Goal: Task Accomplishment & Management: Use online tool/utility

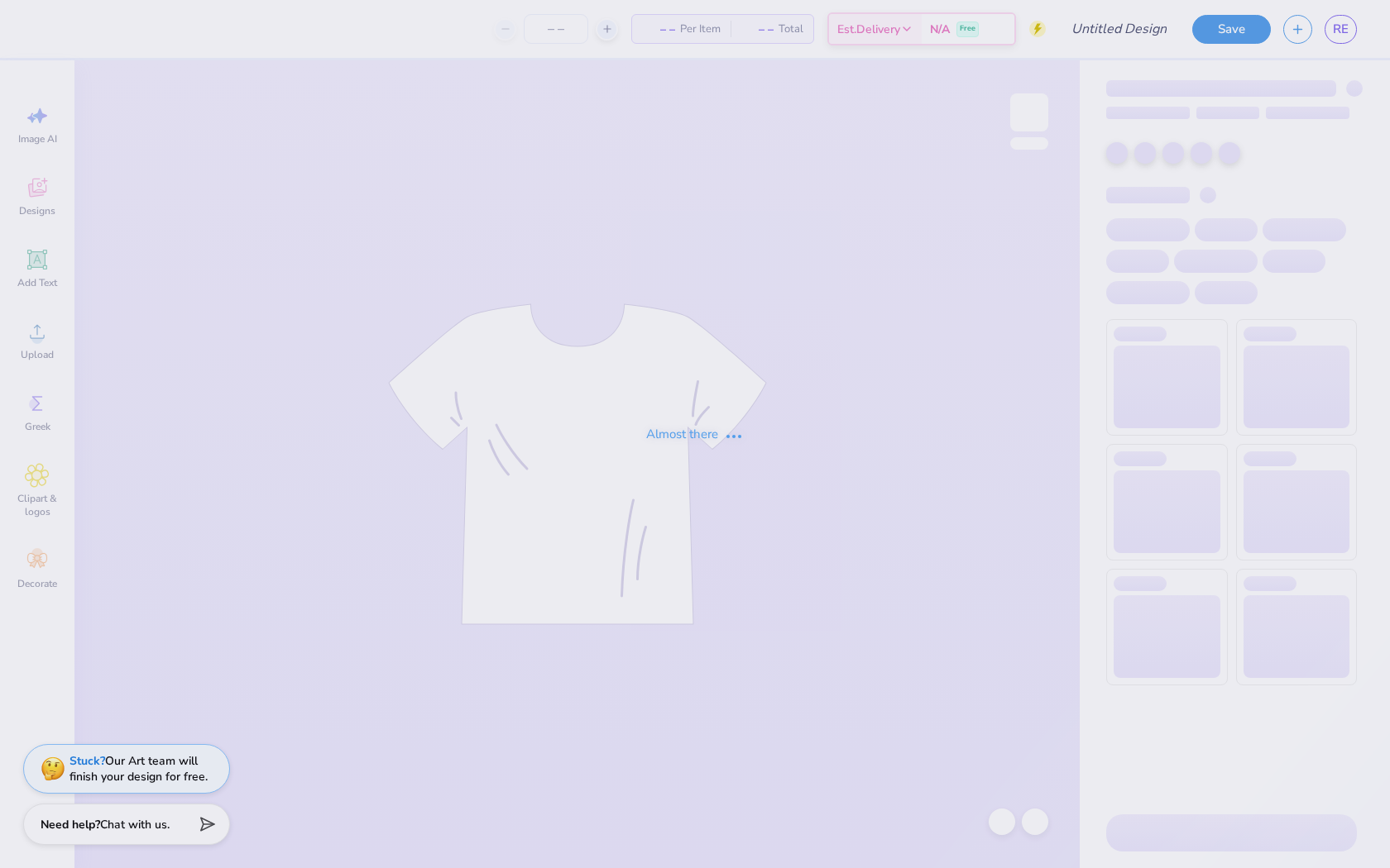
type input "Car 1"
type input "30"
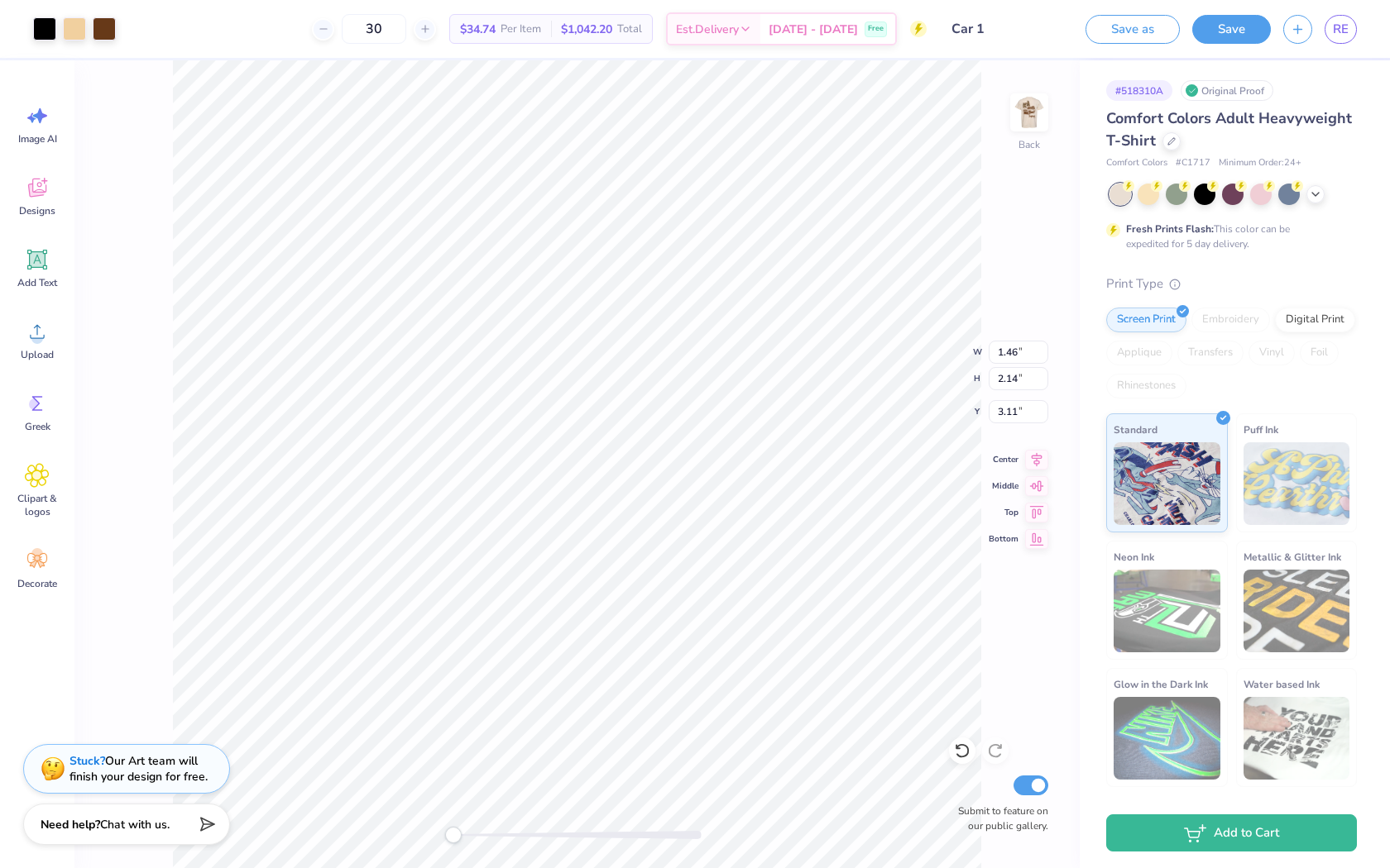
type input "3.00"
click at [361, 39] on div "30" at bounding box center [383, 28] width 124 height 29
click at [338, 33] on icon at bounding box center [333, 29] width 12 height 12
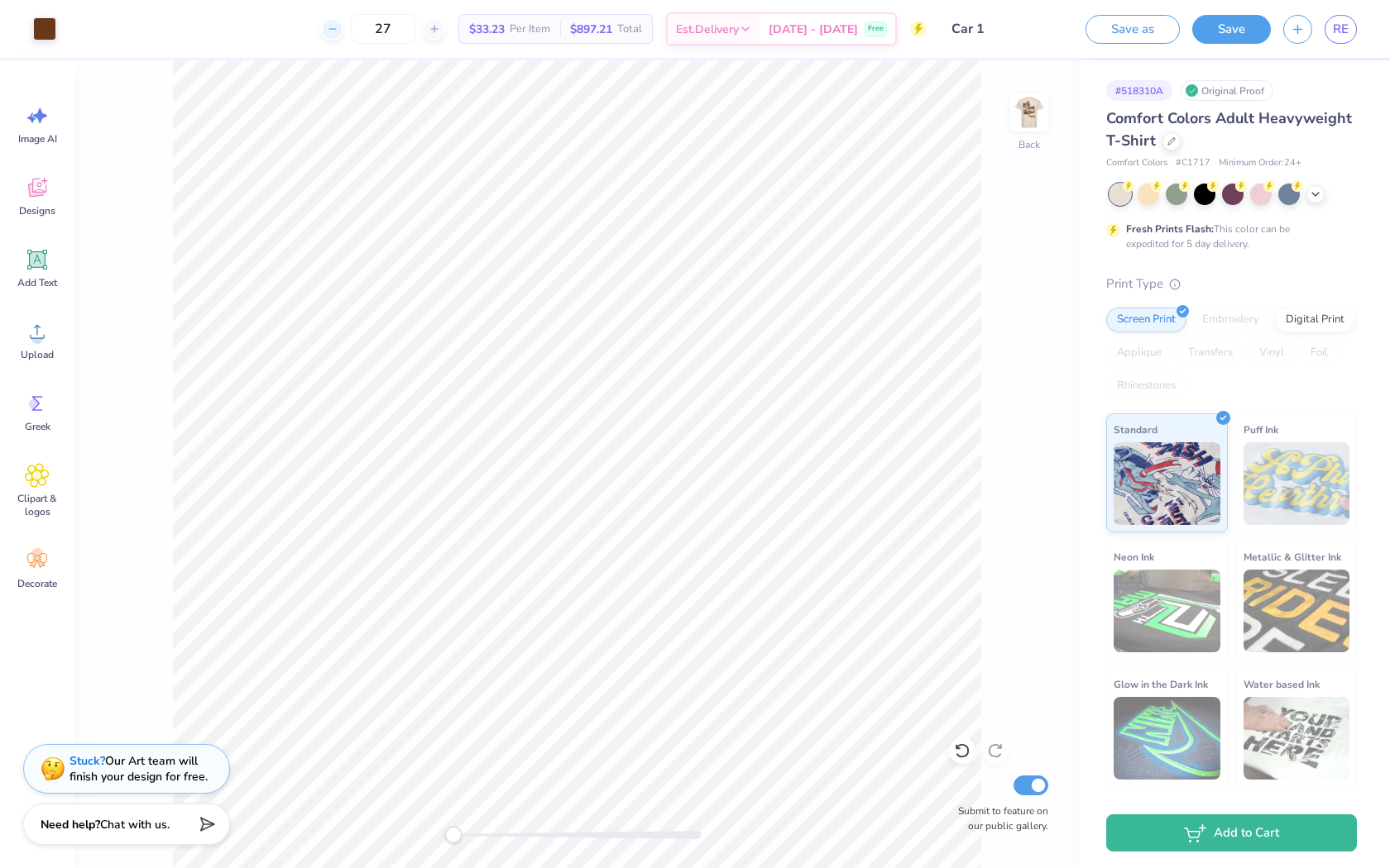
click at [338, 32] on icon at bounding box center [333, 29] width 12 height 12
type input "25"
drag, startPoint x: 423, startPoint y: 23, endPoint x: 380, endPoint y: 29, distance: 43.4
click at [384, 24] on input "25" at bounding box center [383, 28] width 65 height 29
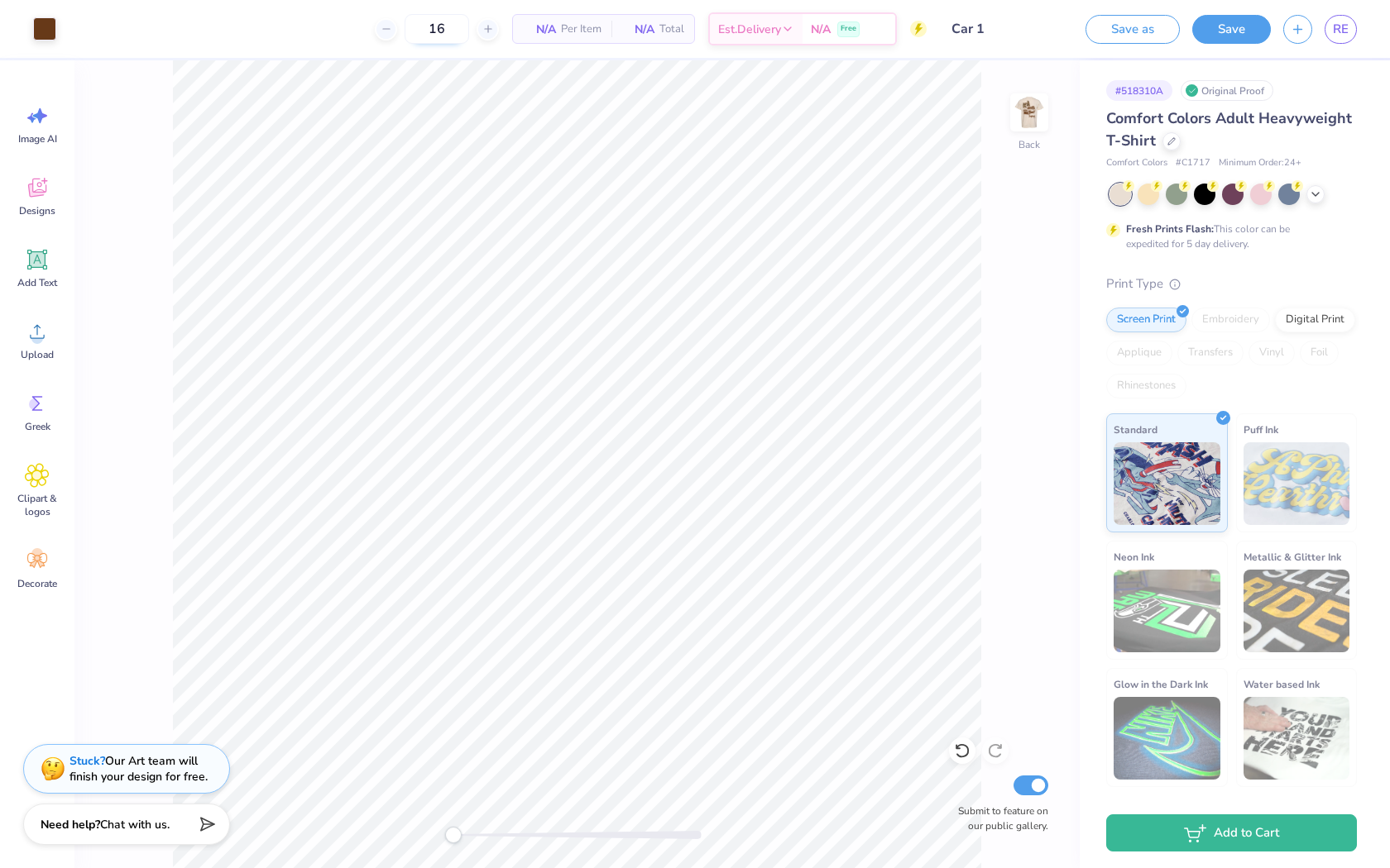
type input "16"
click at [955, 753] on icon at bounding box center [962, 750] width 17 height 17
click at [1044, 109] on img at bounding box center [1029, 112] width 66 height 66
